Goal: Task Accomplishment & Management: Use online tool/utility

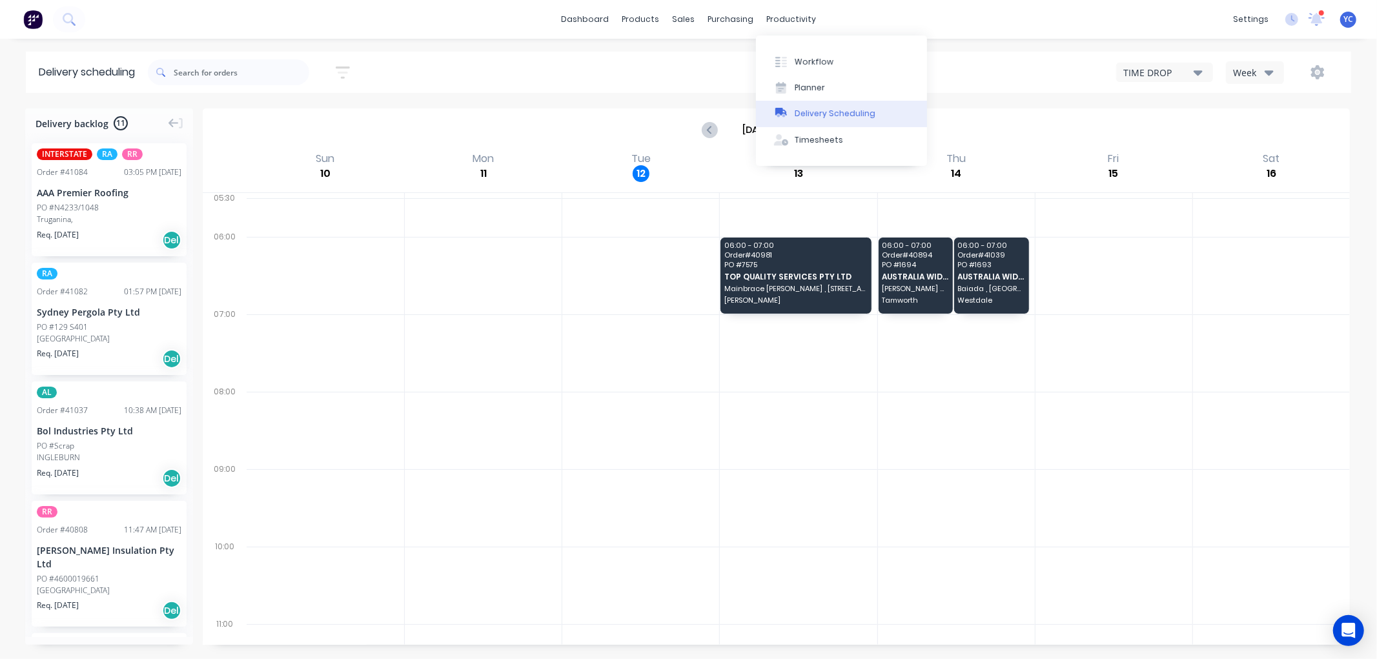
click at [829, 113] on div "Delivery Scheduling" at bounding box center [835, 114] width 81 height 12
click at [814, 61] on div "Workflow" at bounding box center [814, 62] width 39 height 12
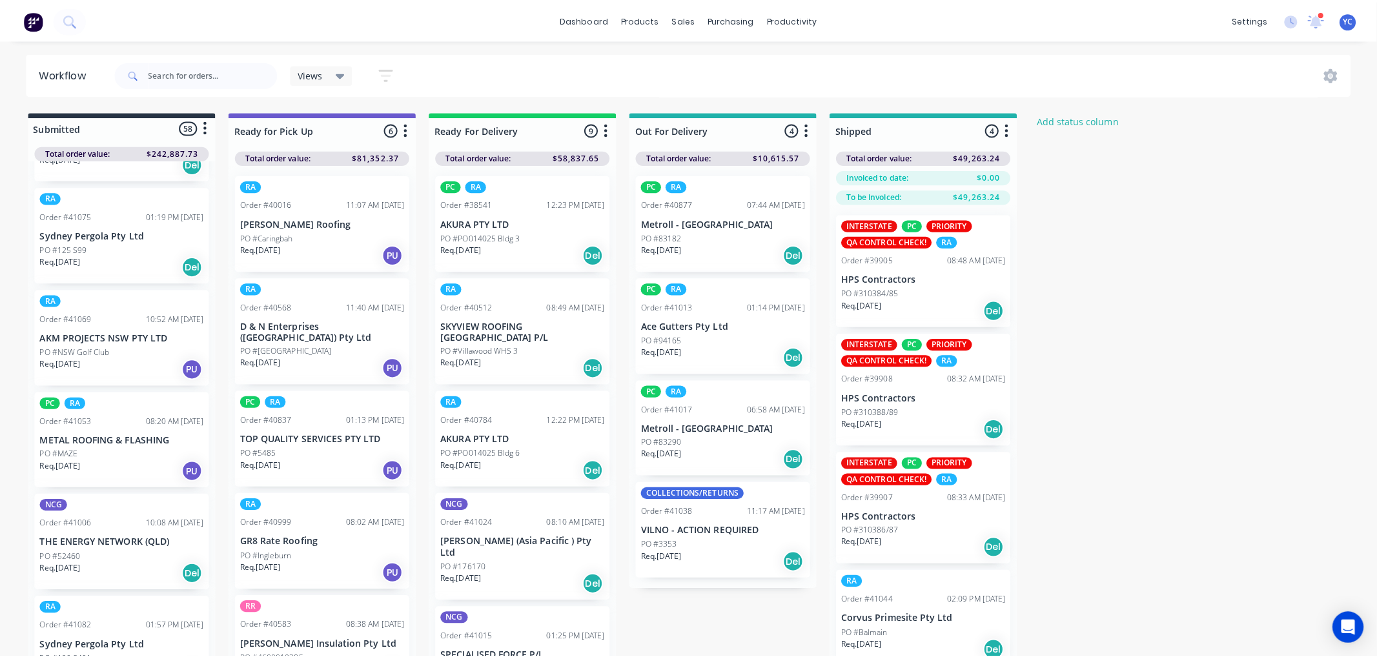
scroll to position [1076, 0]
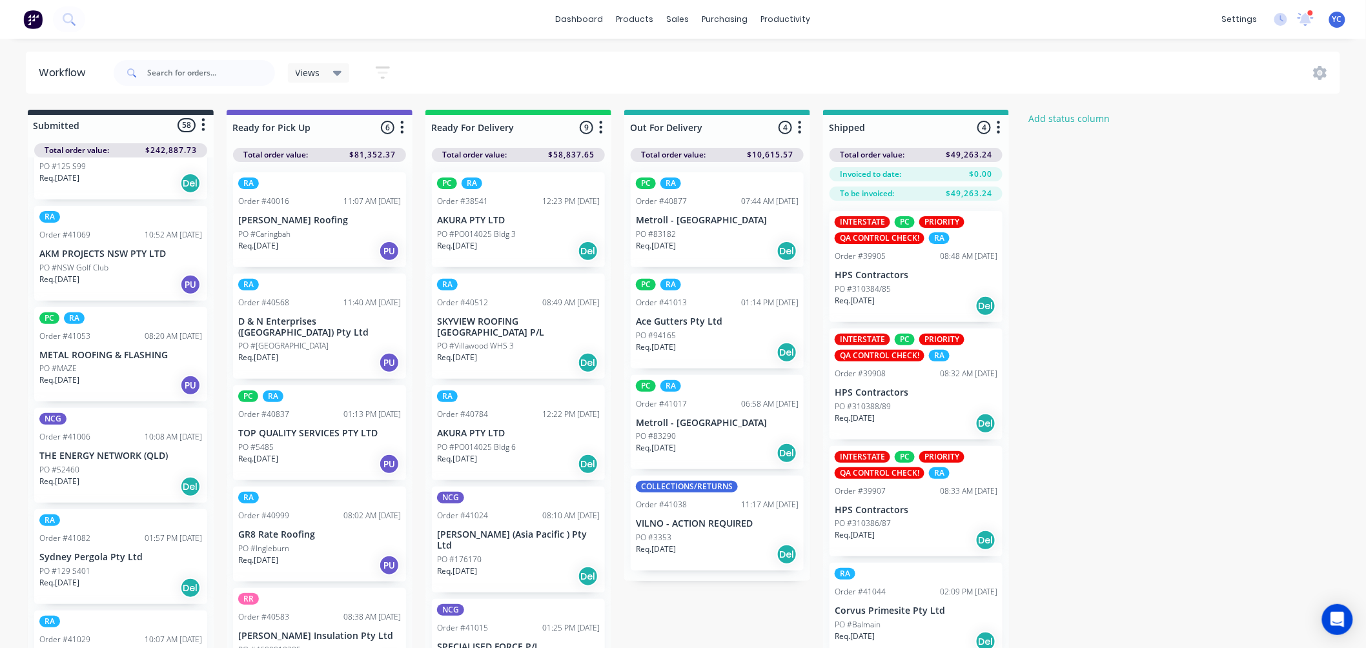
click at [149, 366] on div "PO #MAZE" at bounding box center [120, 369] width 163 height 12
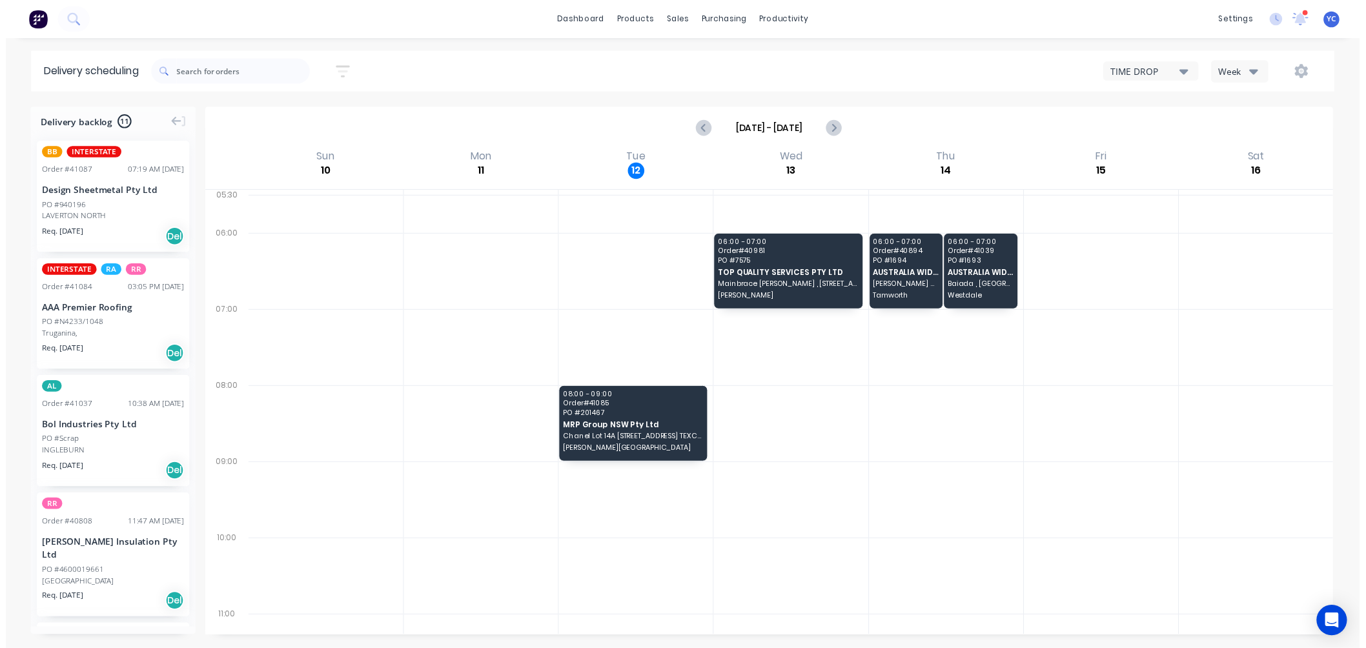
scroll to position [358, 0]
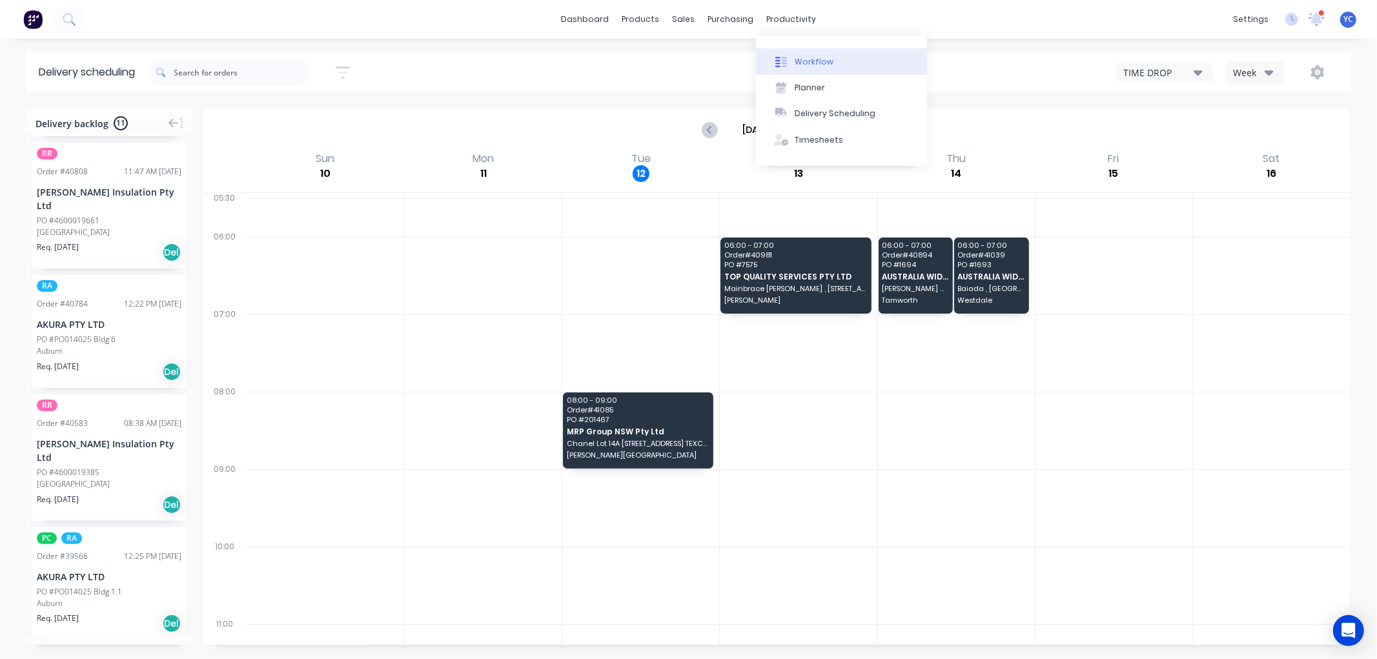
click at [807, 56] on div "Workflow" at bounding box center [814, 62] width 39 height 12
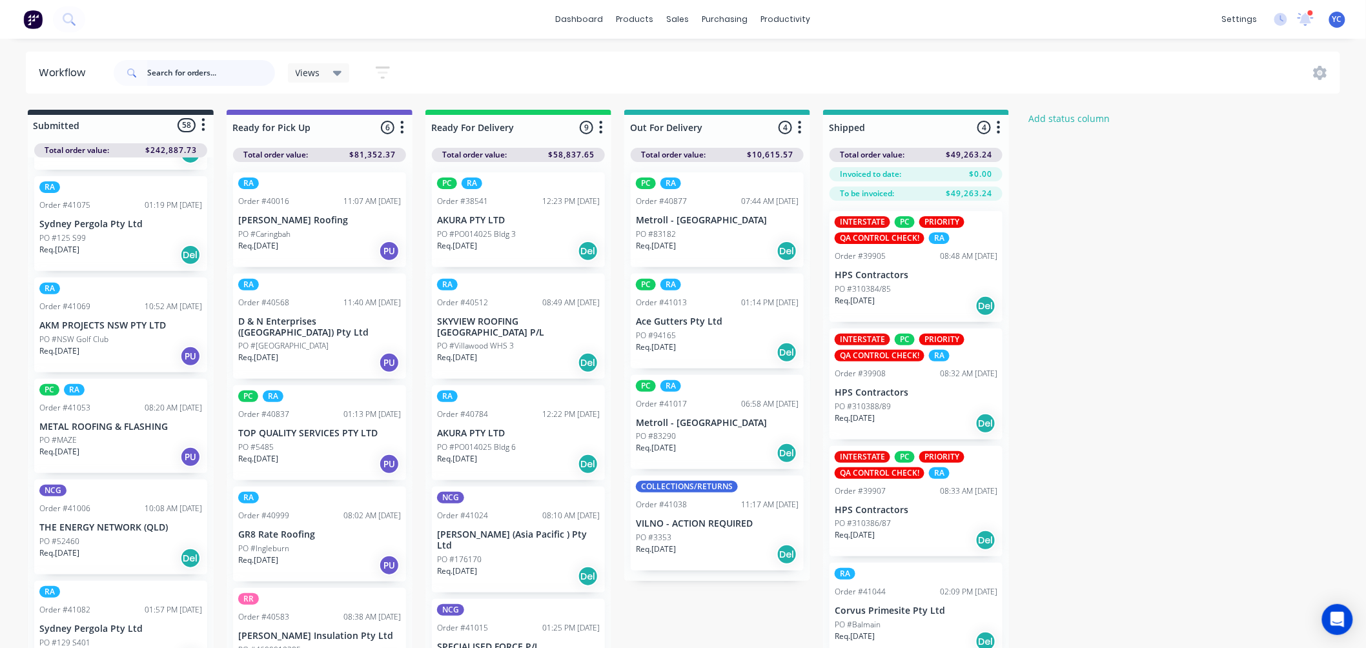
click at [215, 76] on input "text" at bounding box center [211, 73] width 128 height 26
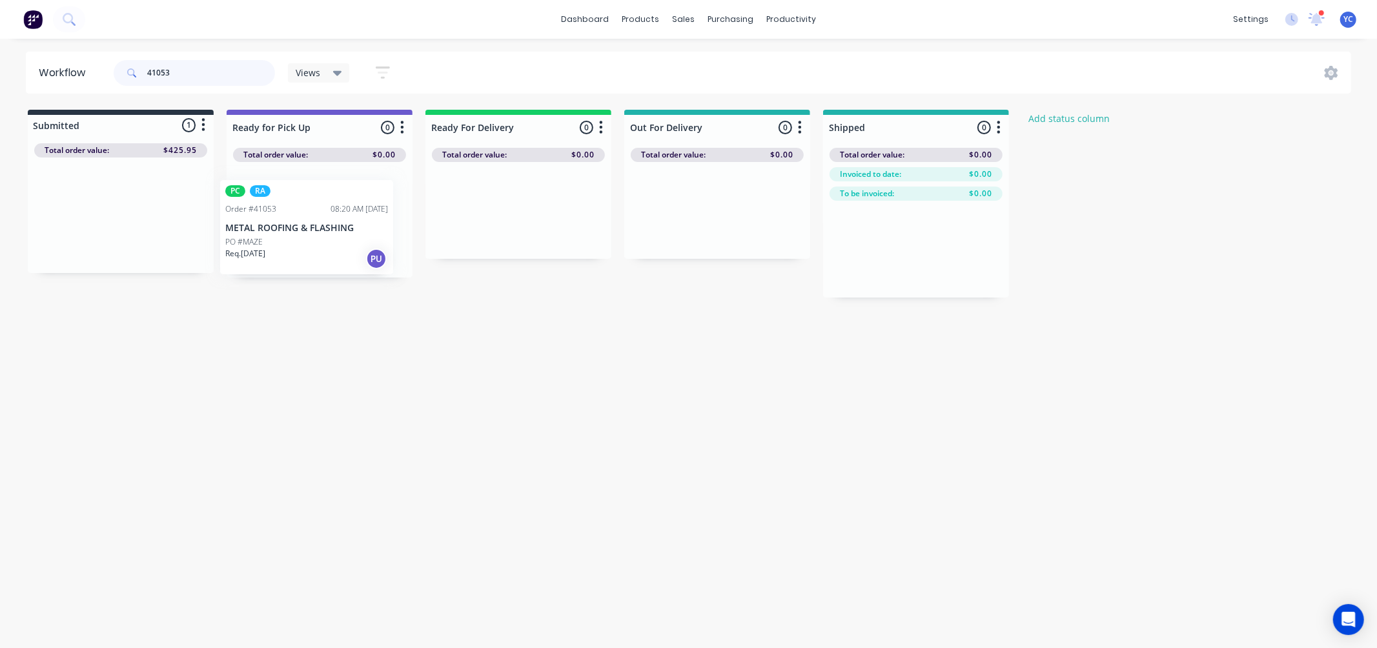
drag, startPoint x: 89, startPoint y: 223, endPoint x: 283, endPoint y: 236, distance: 194.1
click at [283, 236] on div "Submitted 1 Status colour #273444 hex #273444 Save Cancel Summaries Total order…" at bounding box center [692, 204] width 1405 height 188
type input "41053"
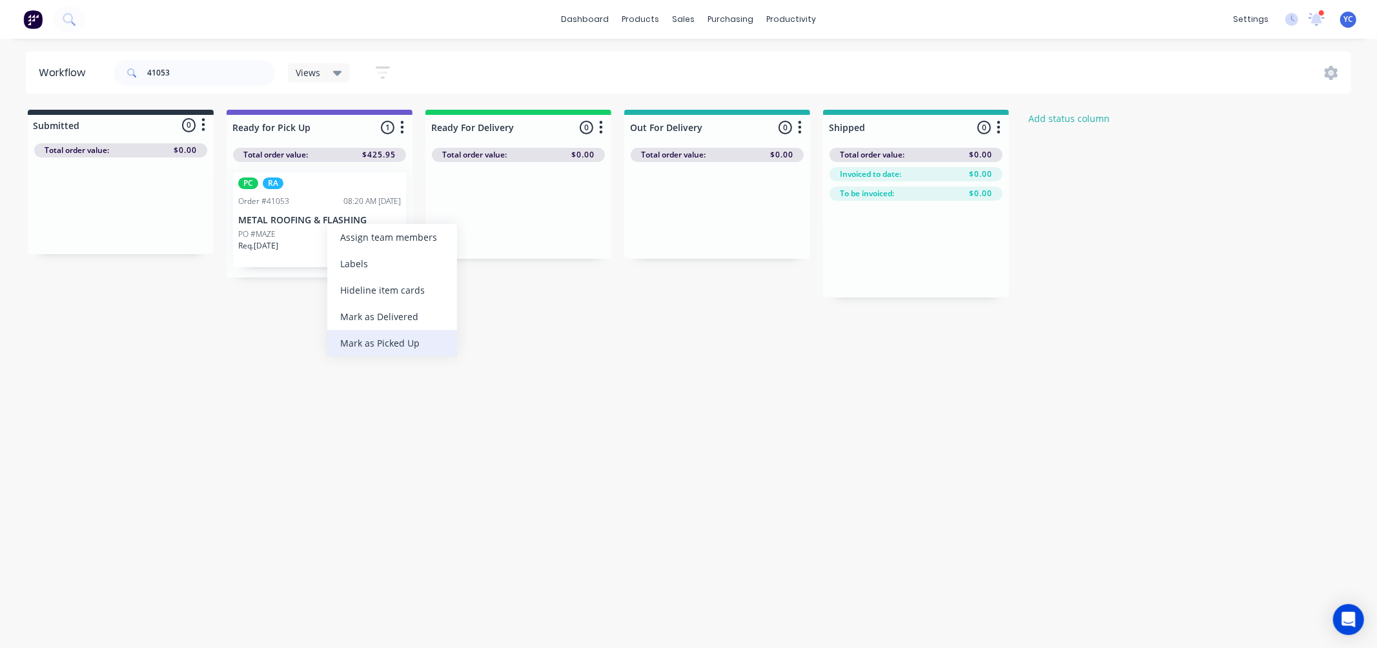
click at [391, 340] on div "Mark as Picked Up" at bounding box center [392, 343] width 130 height 26
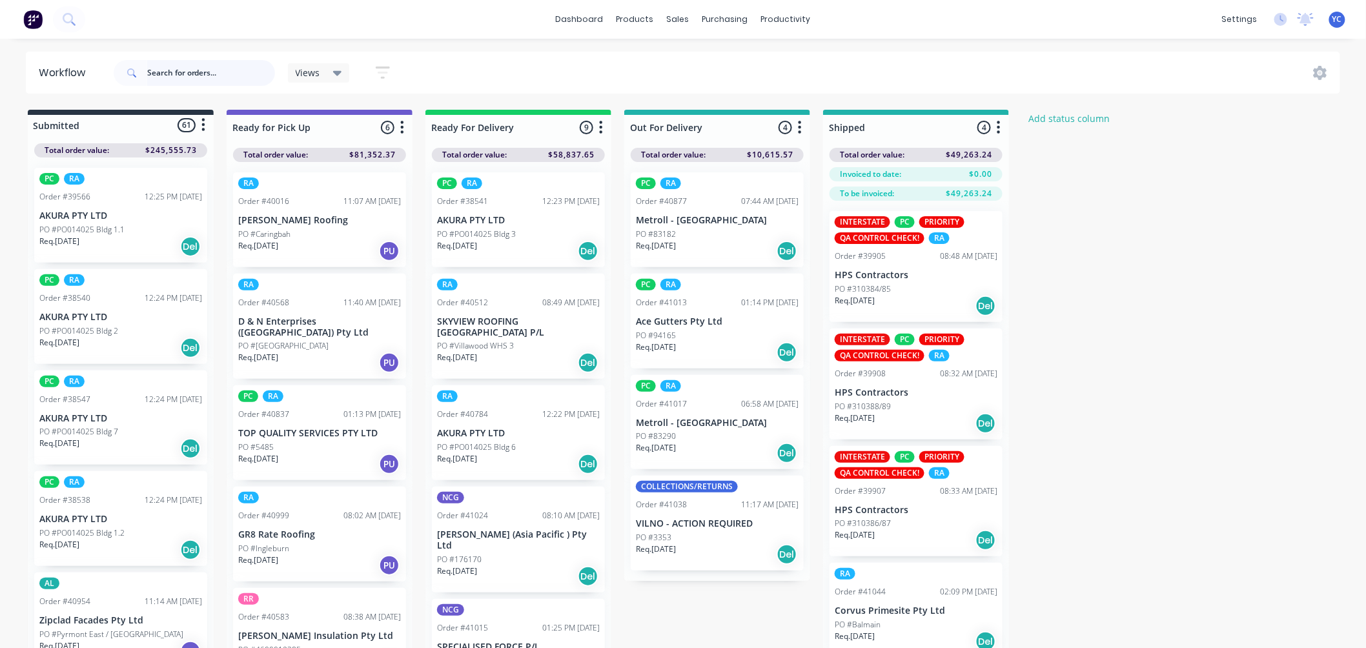
click at [236, 72] on input "text" at bounding box center [211, 73] width 128 height 26
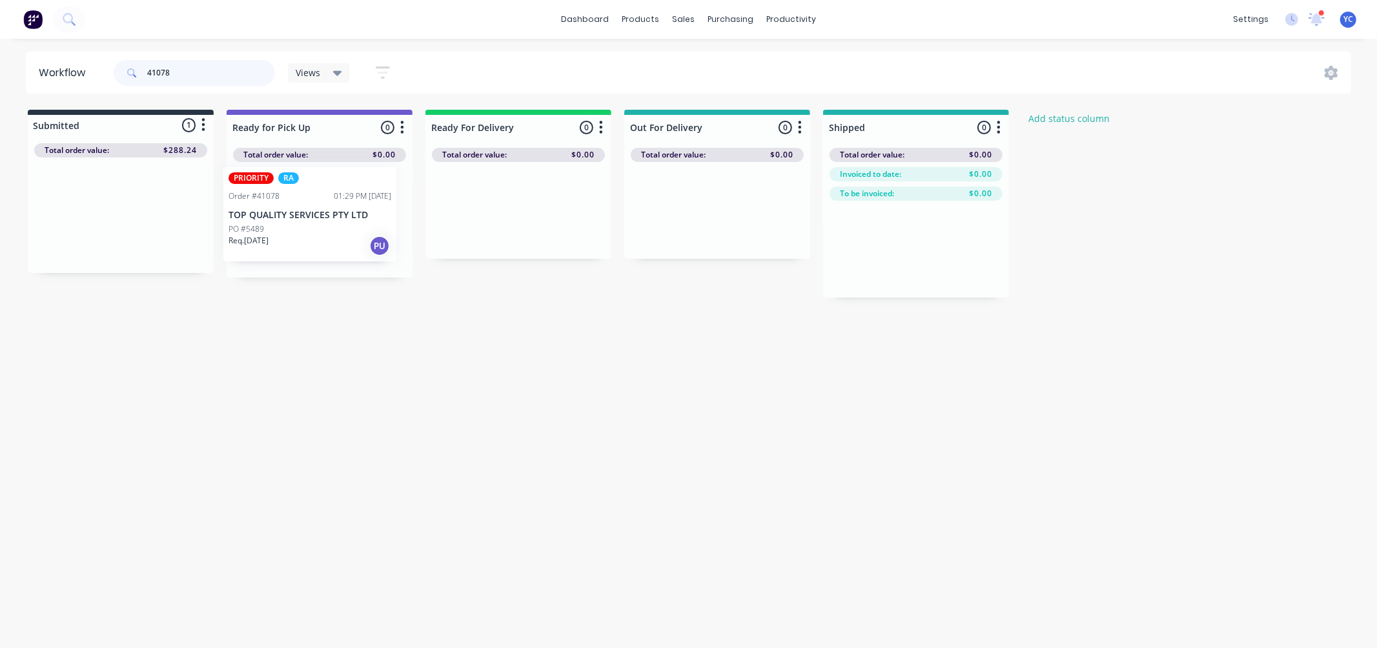
drag, startPoint x: 105, startPoint y: 227, endPoint x: 298, endPoint y: 228, distance: 193.1
click at [298, 228] on div "Submitted 1 Status colour #273444 hex #273444 Save Cancel Summaries Total order…" at bounding box center [692, 204] width 1405 height 188
click at [191, 54] on div "41078" at bounding box center [194, 73] width 161 height 39
drag, startPoint x: 194, startPoint y: 73, endPoint x: 194, endPoint y: 81, distance: 8.4
click at [194, 81] on input "41078" at bounding box center [211, 73] width 128 height 26
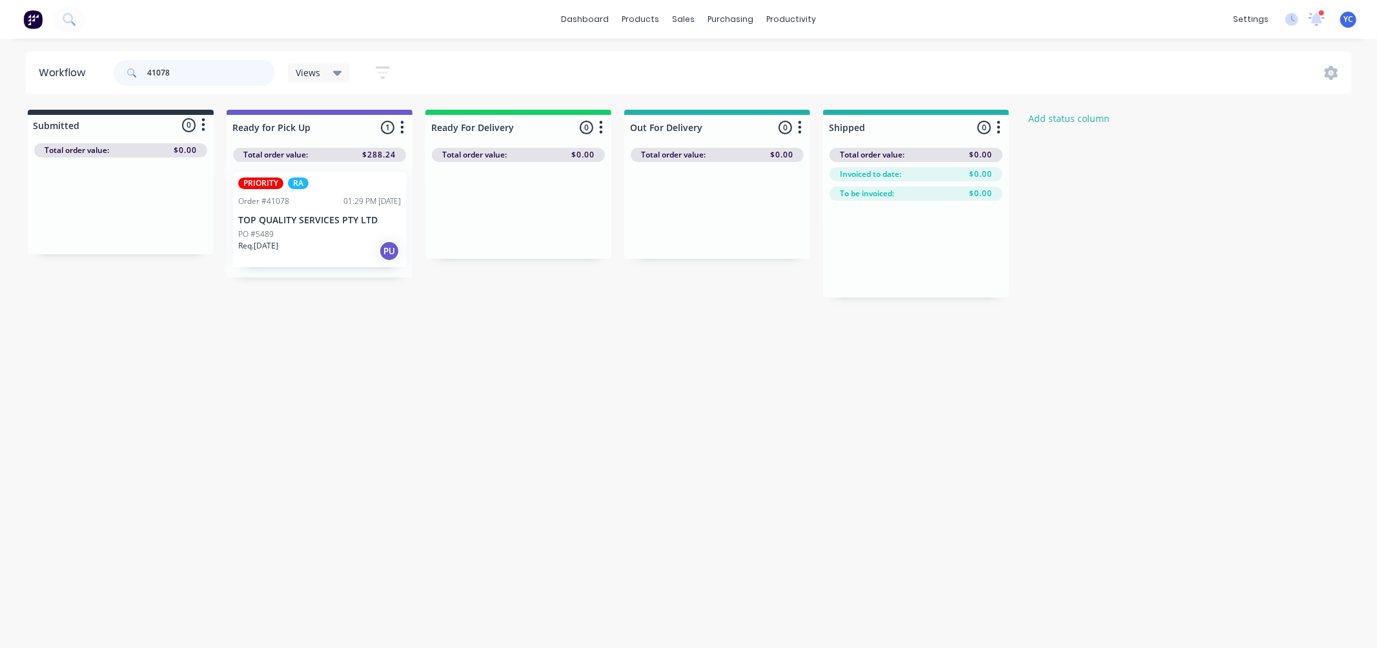
click at [194, 81] on input "41078" at bounding box center [211, 73] width 128 height 26
drag, startPoint x: 315, startPoint y: 240, endPoint x: 311, endPoint y: 211, distance: 30.0
click at [353, 331] on div "Mark as Picked Up" at bounding box center [372, 333] width 130 height 26
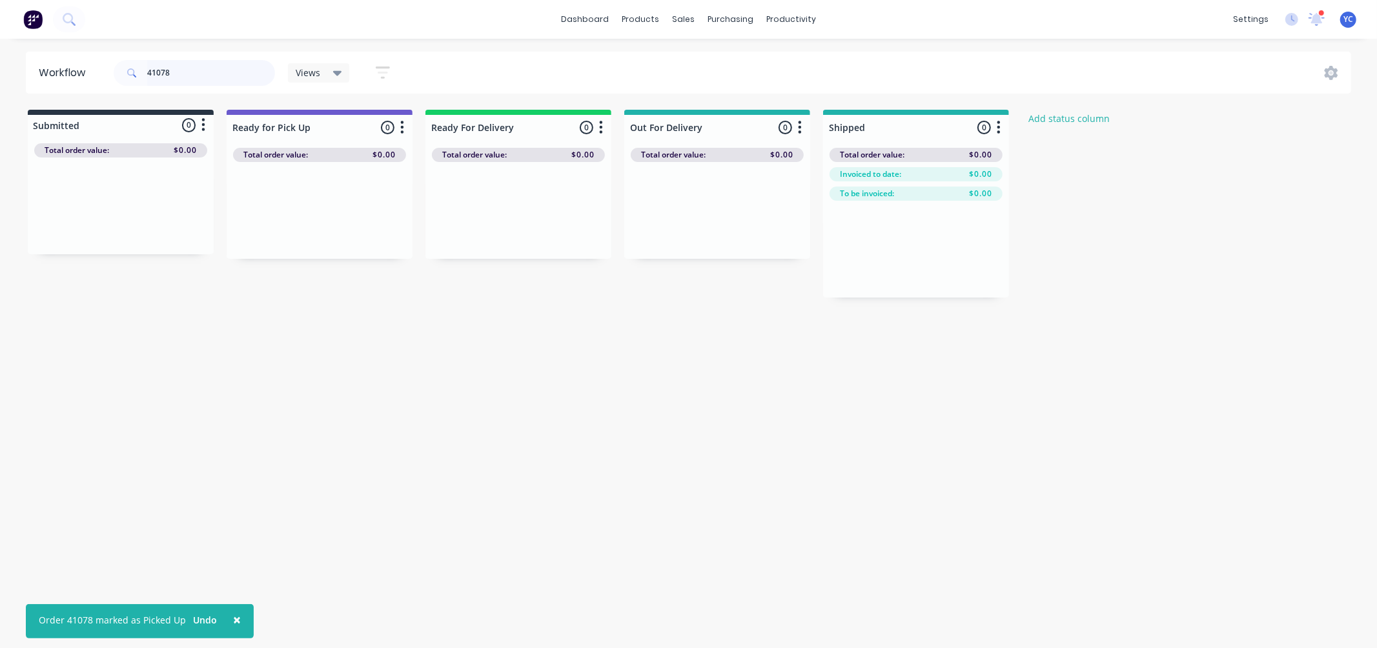
click at [191, 66] on input "41078" at bounding box center [211, 73] width 128 height 26
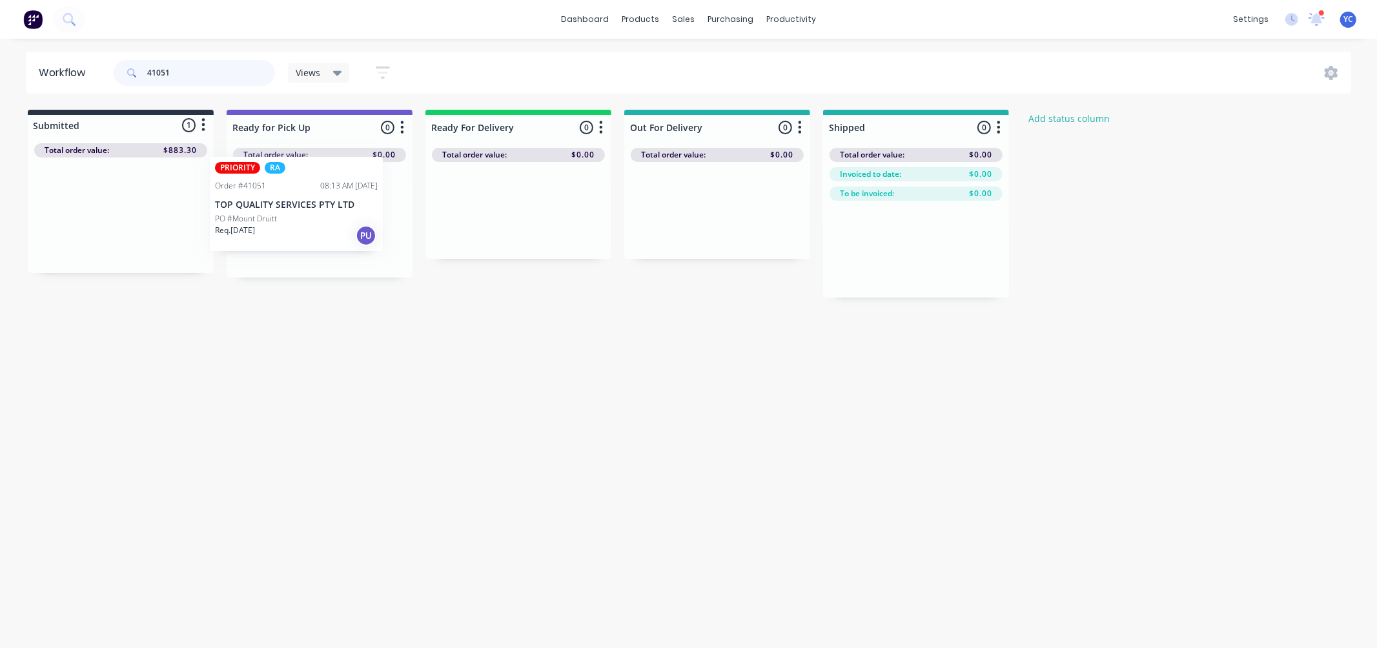
drag, startPoint x: 120, startPoint y: 225, endPoint x: 299, endPoint y: 214, distance: 179.2
click at [299, 214] on div "Submitted 1 Status colour #273444 hex #273444 Save Cancel Summaries Total order…" at bounding box center [692, 204] width 1405 height 188
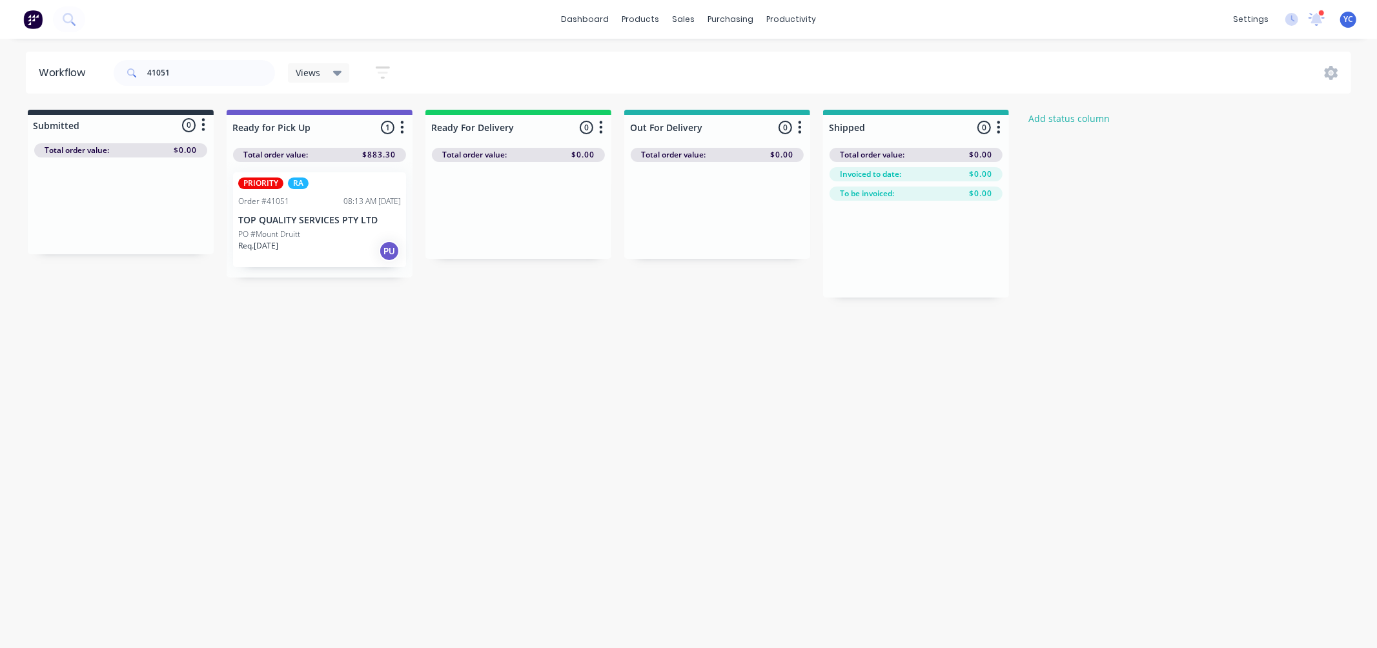
drag, startPoint x: 299, startPoint y: 212, endPoint x: 263, endPoint y: 222, distance: 37.6
click at [326, 350] on div "Mark as Picked Up" at bounding box center [332, 347] width 130 height 26
click at [176, 74] on input "41051" at bounding box center [211, 73] width 128 height 26
drag, startPoint x: 99, startPoint y: 229, endPoint x: 299, endPoint y: 218, distance: 199.8
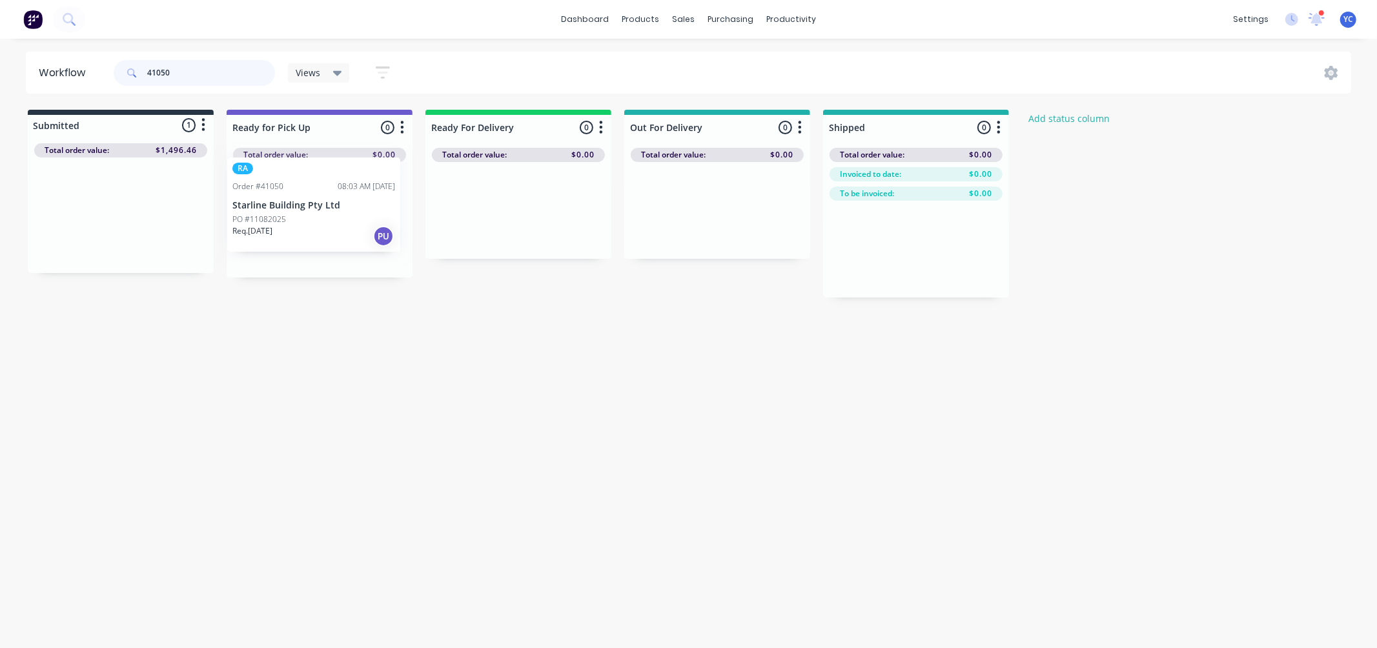
click at [299, 218] on div "Submitted 1 Status colour #273444 hex #273444 Save Cancel Summaries Total order…" at bounding box center [692, 204] width 1405 height 188
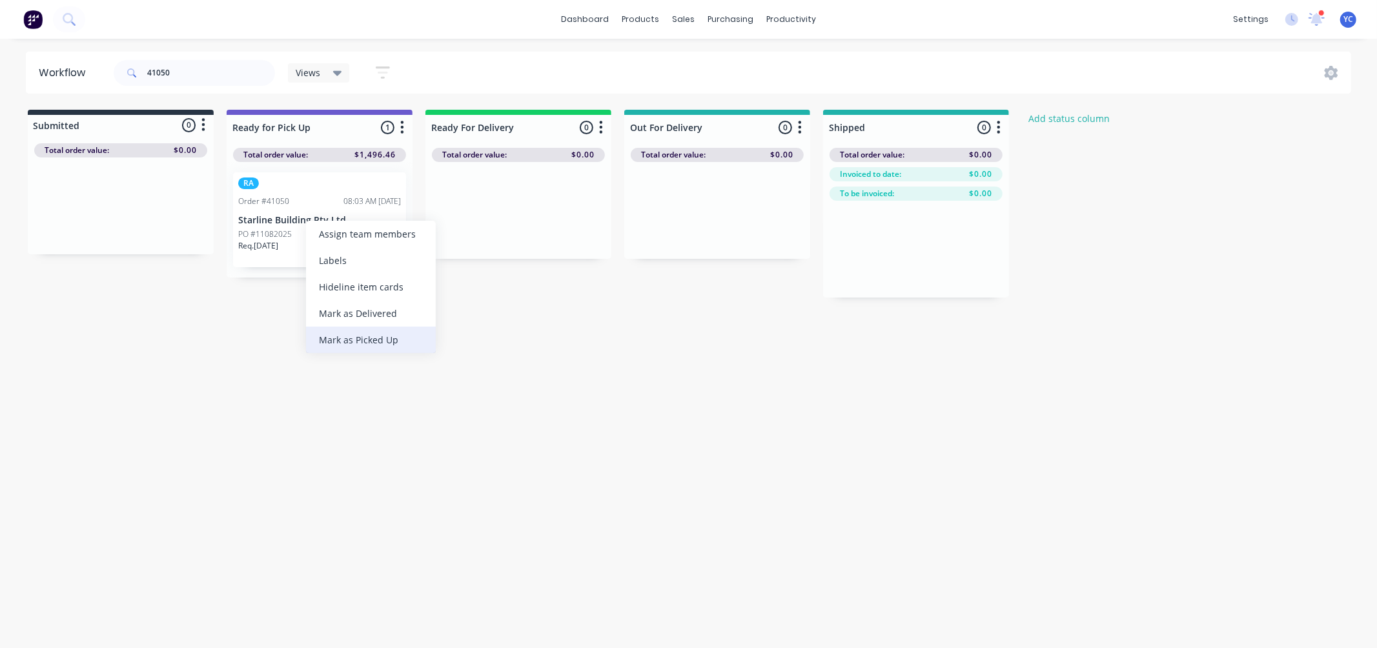
click at [342, 339] on div "Mark as Picked Up" at bounding box center [371, 340] width 130 height 26
click at [229, 74] on input "41050" at bounding box center [211, 73] width 128 height 26
click at [229, 73] on input "41050" at bounding box center [211, 73] width 128 height 26
click at [224, 70] on input "41050" at bounding box center [211, 73] width 128 height 26
click at [218, 67] on input "41050" at bounding box center [211, 73] width 128 height 26
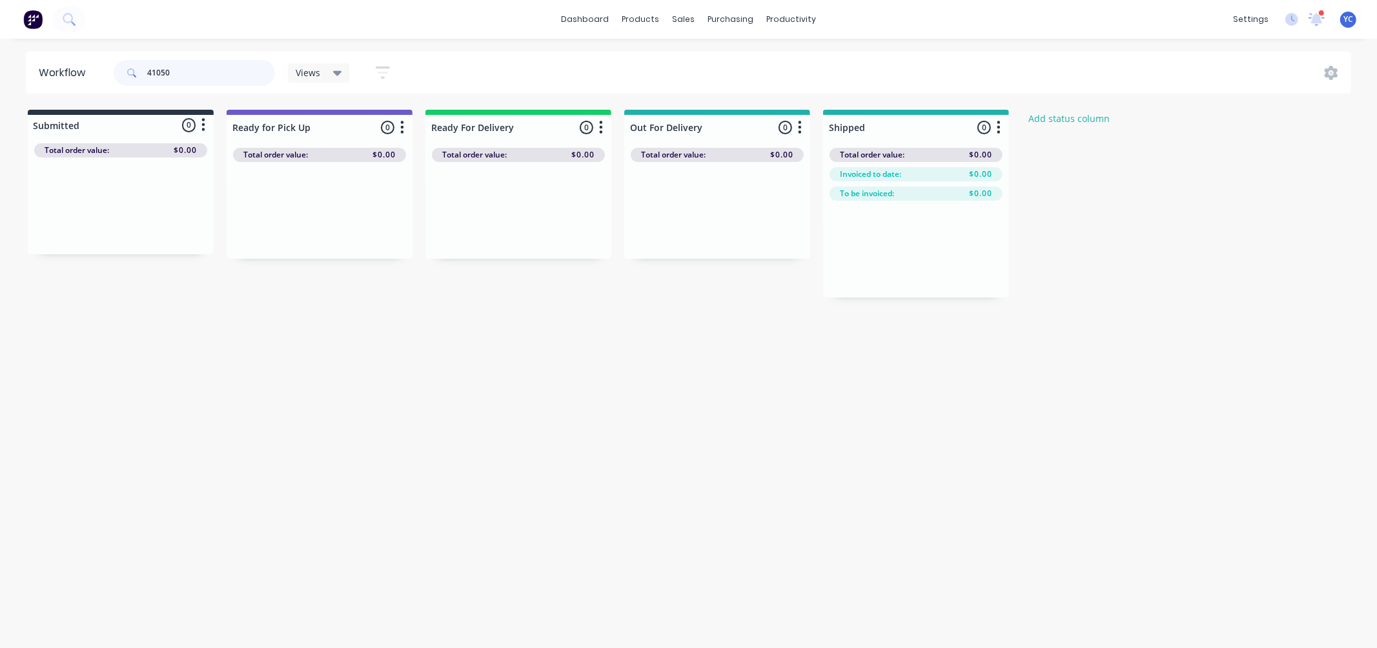
click at [218, 68] on input "41050" at bounding box center [211, 73] width 128 height 26
click at [218, 72] on input "41050" at bounding box center [211, 73] width 128 height 26
click at [217, 72] on input "41050" at bounding box center [211, 73] width 128 height 26
click at [216, 72] on input "41050" at bounding box center [211, 73] width 128 height 26
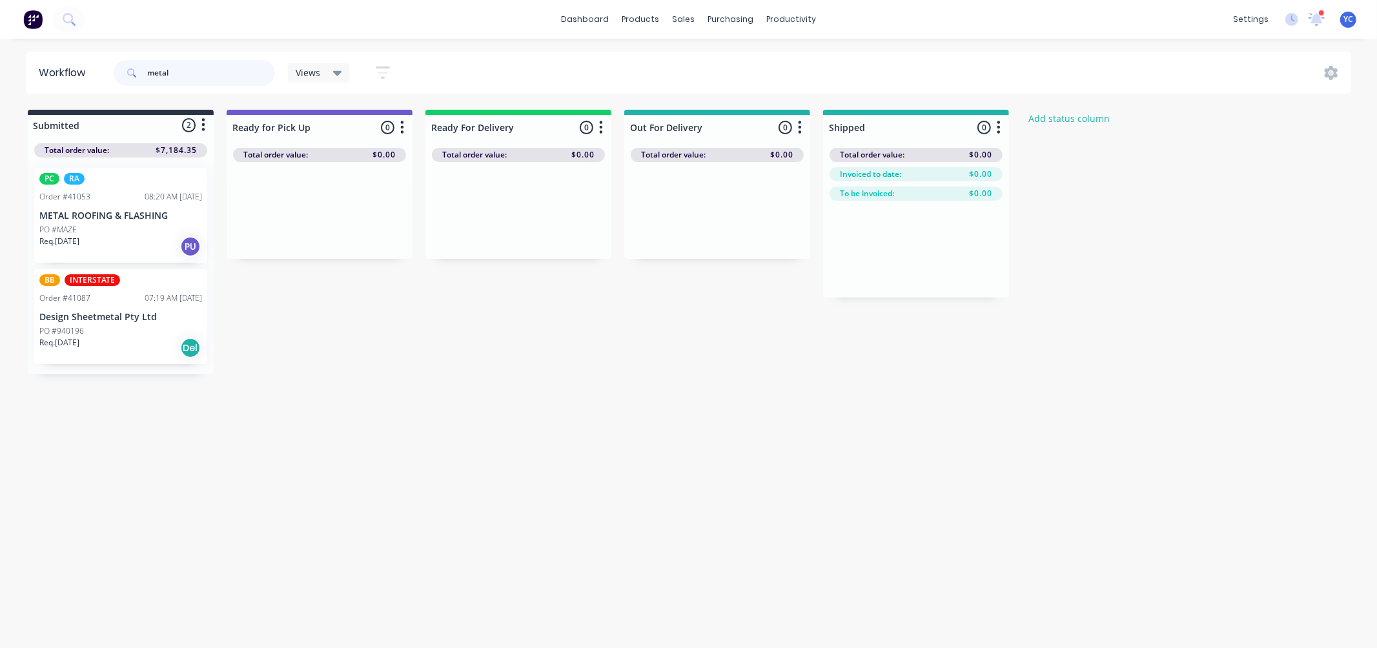
type input "metal"
click at [123, 242] on div "Req. 12/08/25 PU" at bounding box center [120, 247] width 163 height 22
